Goal: Task Accomplishment & Management: Manage account settings

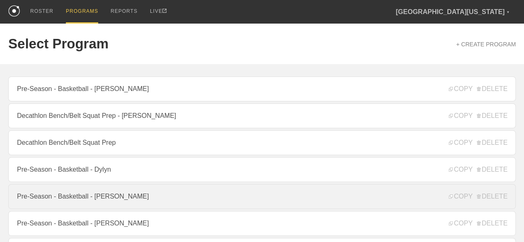
click at [117, 196] on link "Pre-Season - Basketball - [PERSON_NAME]" at bounding box center [261, 196] width 507 height 25
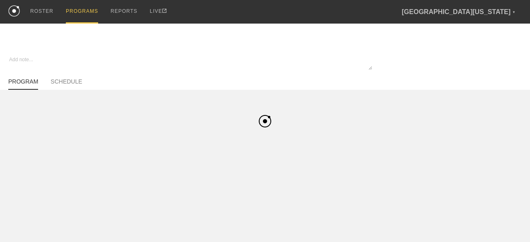
type textarea "x"
type input "Pre-Season - Basketball - [PERSON_NAME]"
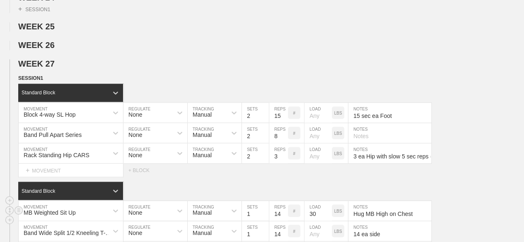
scroll to position [772, 0]
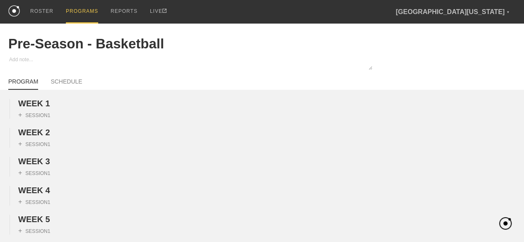
click at [80, 9] on div "PROGRAMS" at bounding box center [82, 12] width 32 height 24
click at [75, 14] on div "PROGRAMS" at bounding box center [82, 12] width 32 height 24
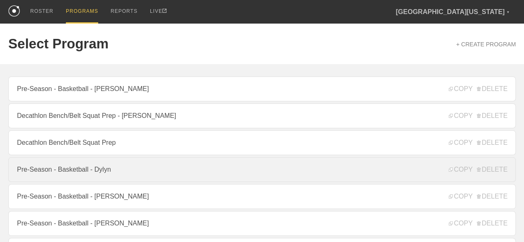
click at [102, 172] on link "Pre-Season - Basketball - Dylyn" at bounding box center [261, 169] width 507 height 25
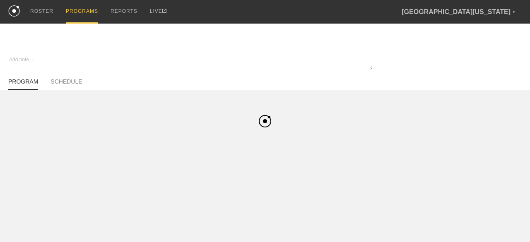
type textarea "x"
type input "Pre-Season - Basketball - Dylyn"
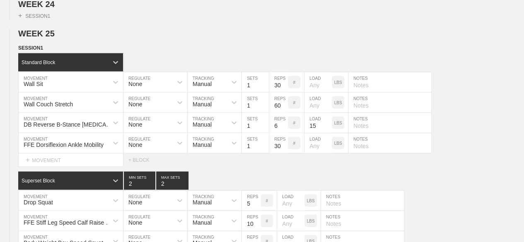
scroll to position [758, 0]
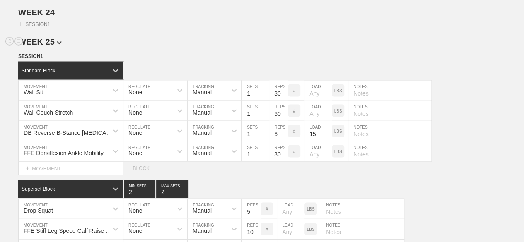
click at [43, 46] on span "WEEK 25" at bounding box center [39, 41] width 43 height 9
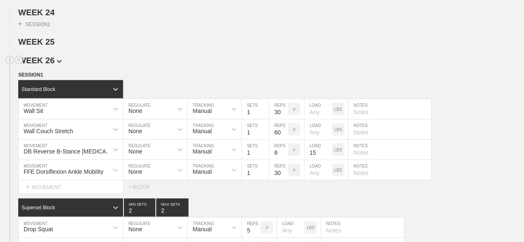
click at [48, 65] on span "WEEK 26" at bounding box center [39, 59] width 43 height 9
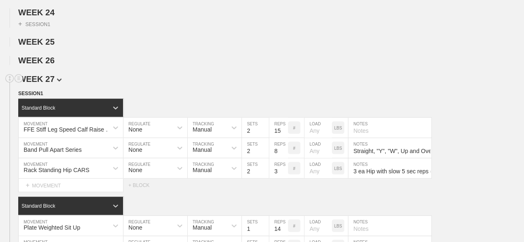
click at [51, 83] on span "WEEK 27" at bounding box center [39, 78] width 43 height 9
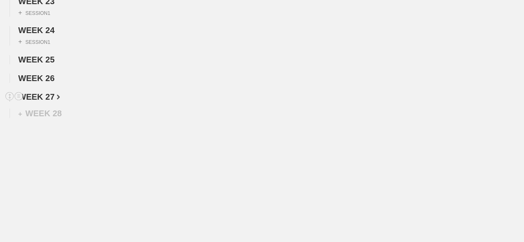
click at [51, 101] on span "WEEK 27" at bounding box center [39, 96] width 42 height 9
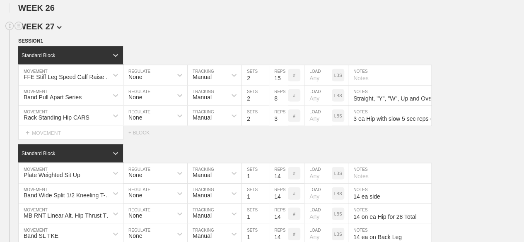
scroll to position [809, 0]
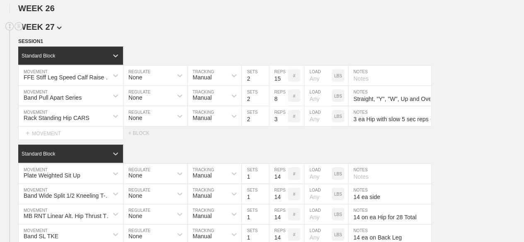
click at [53, 31] on span "WEEK 27" at bounding box center [39, 26] width 43 height 9
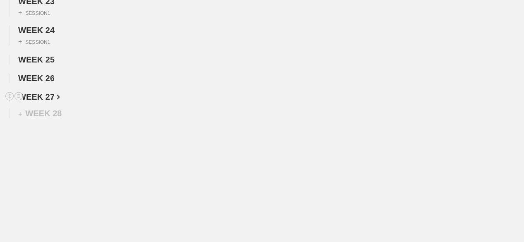
scroll to position [773, 0]
click at [53, 97] on span "WEEK 27" at bounding box center [39, 96] width 42 height 9
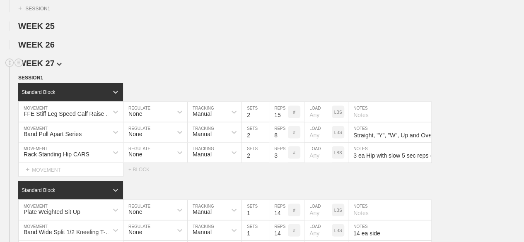
scroll to position [809, 0]
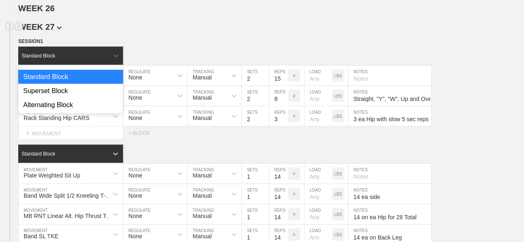
click at [53, 65] on div "Standard Block" at bounding box center [70, 56] width 105 height 18
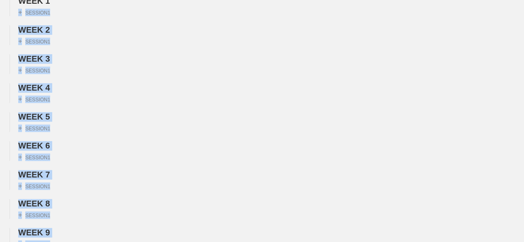
scroll to position [0, 0]
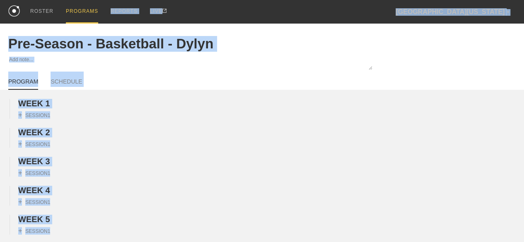
drag, startPoint x: 77, startPoint y: 57, endPoint x: 117, endPoint y: -24, distance: 90.0
